Goal: Transaction & Acquisition: Purchase product/service

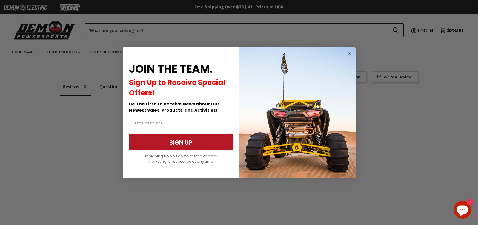
scroll to position [390, 0]
